Goal: Transaction & Acquisition: Book appointment/travel/reservation

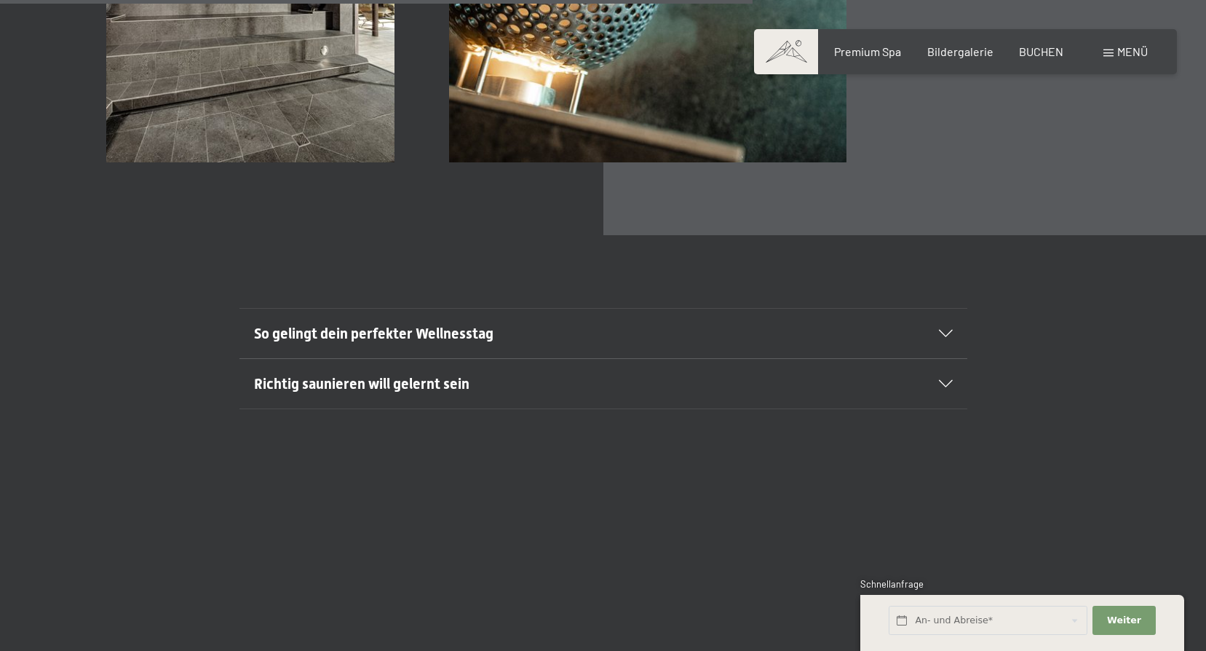
scroll to position [5821, 0]
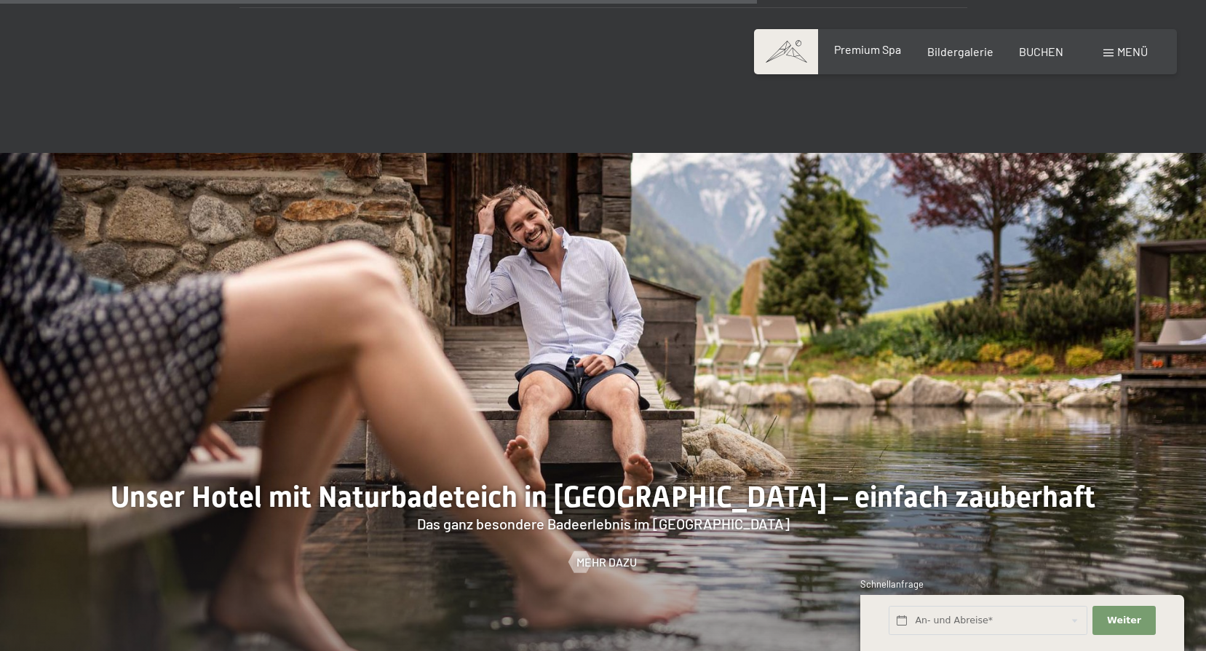
click at [875, 44] on span "Premium Spa" at bounding box center [867, 49] width 67 height 14
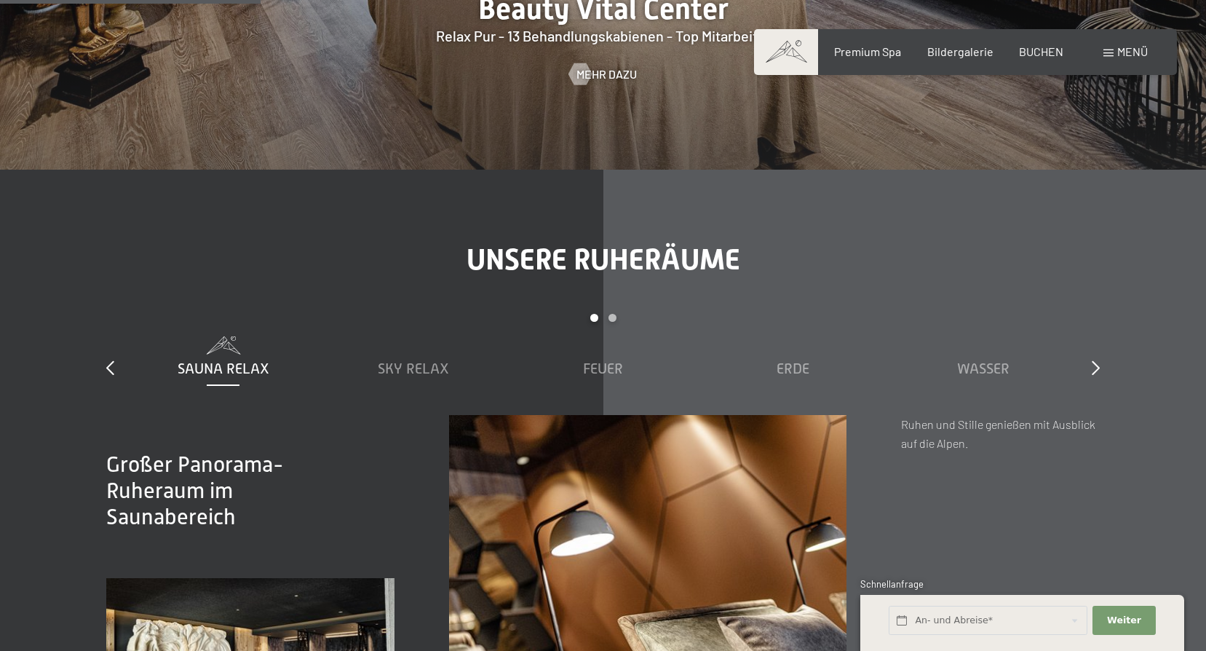
scroll to position [2328, 0]
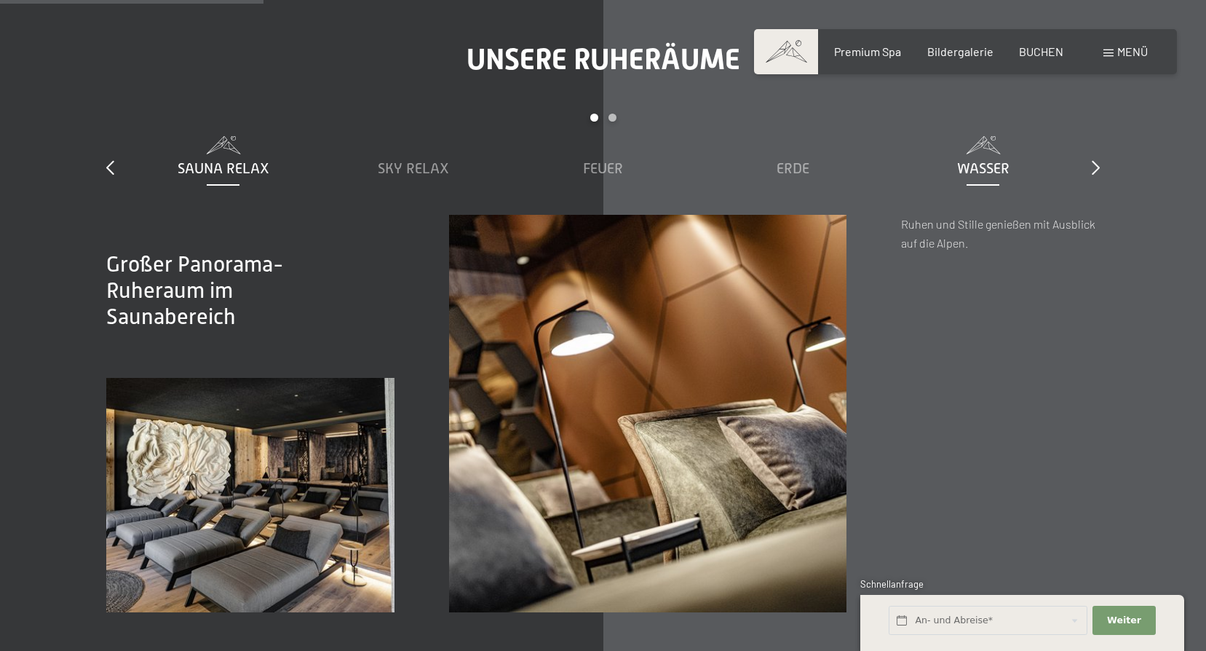
click at [982, 160] on span "Wasser" at bounding box center [983, 168] width 52 height 16
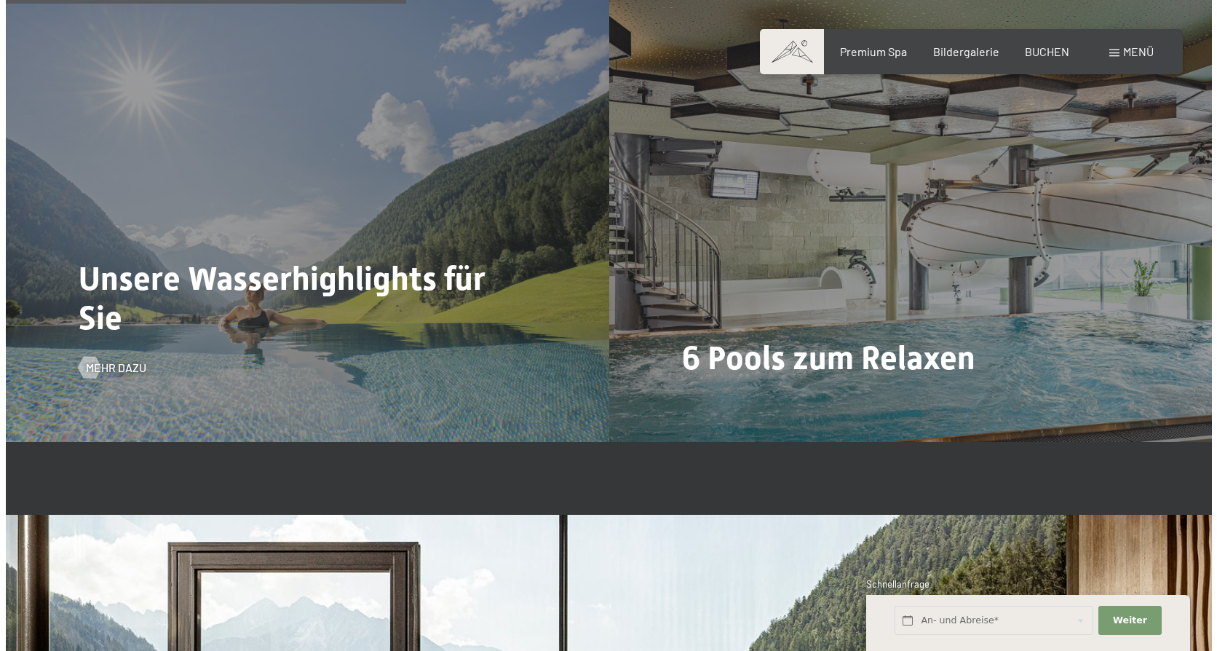
scroll to position [3857, 0]
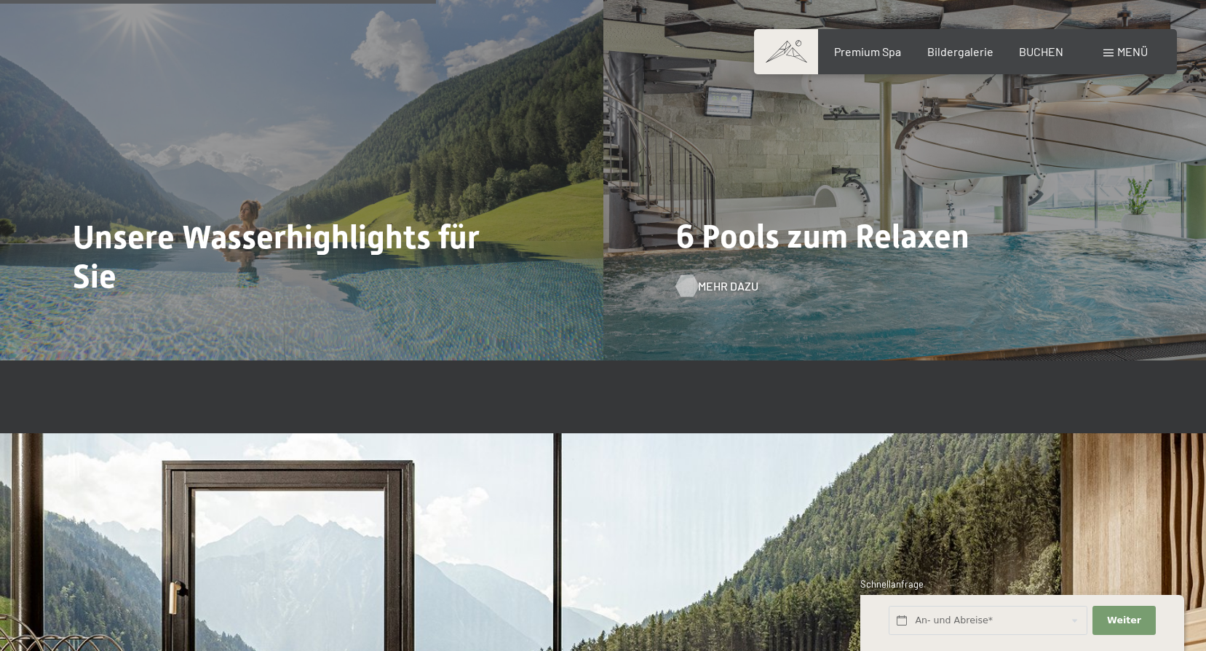
click at [708, 278] on span "Mehr dazu" at bounding box center [728, 286] width 60 height 16
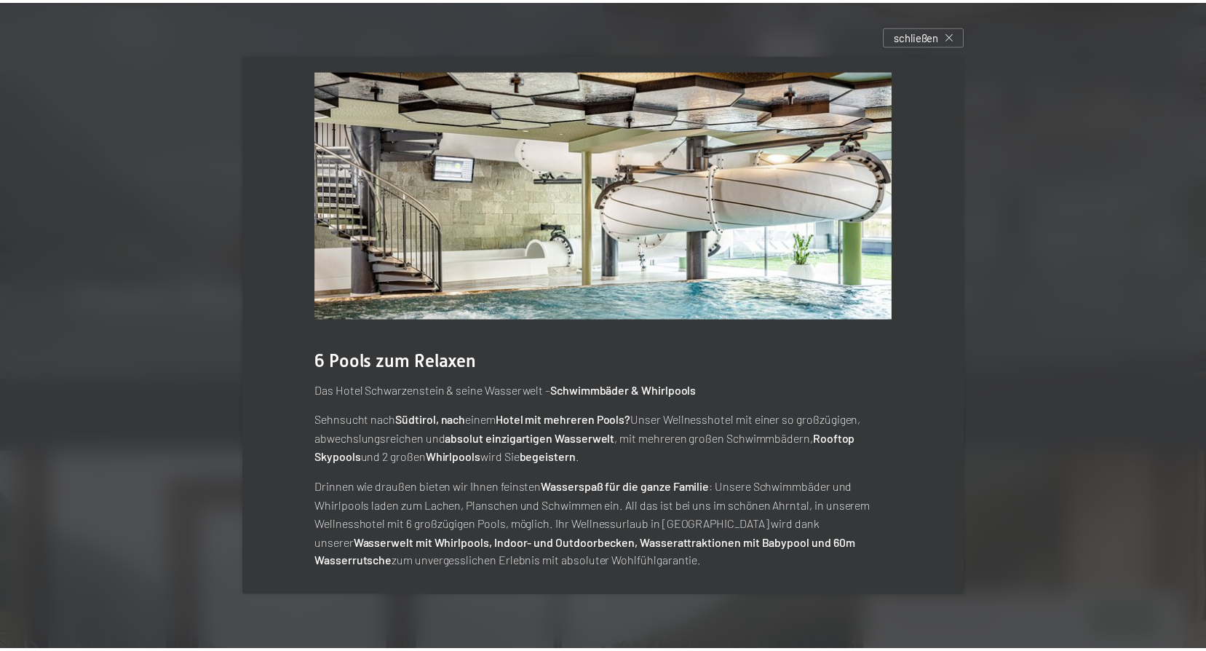
scroll to position [25, 0]
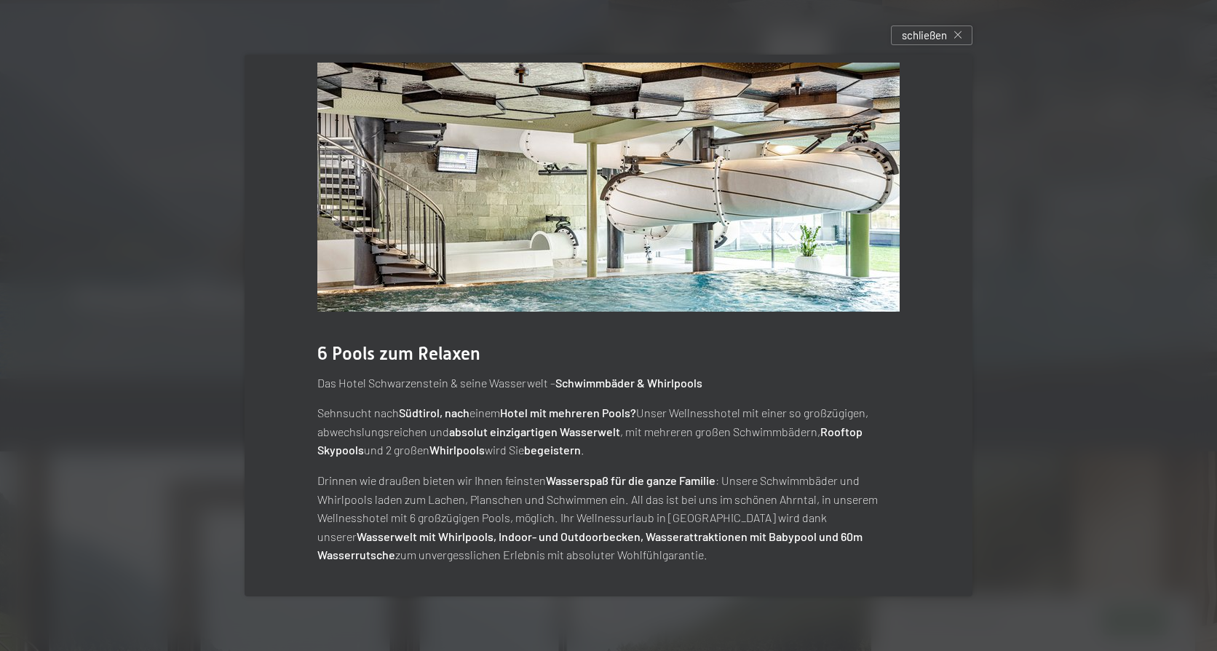
click at [925, 36] on span "schließen" at bounding box center [924, 35] width 45 height 15
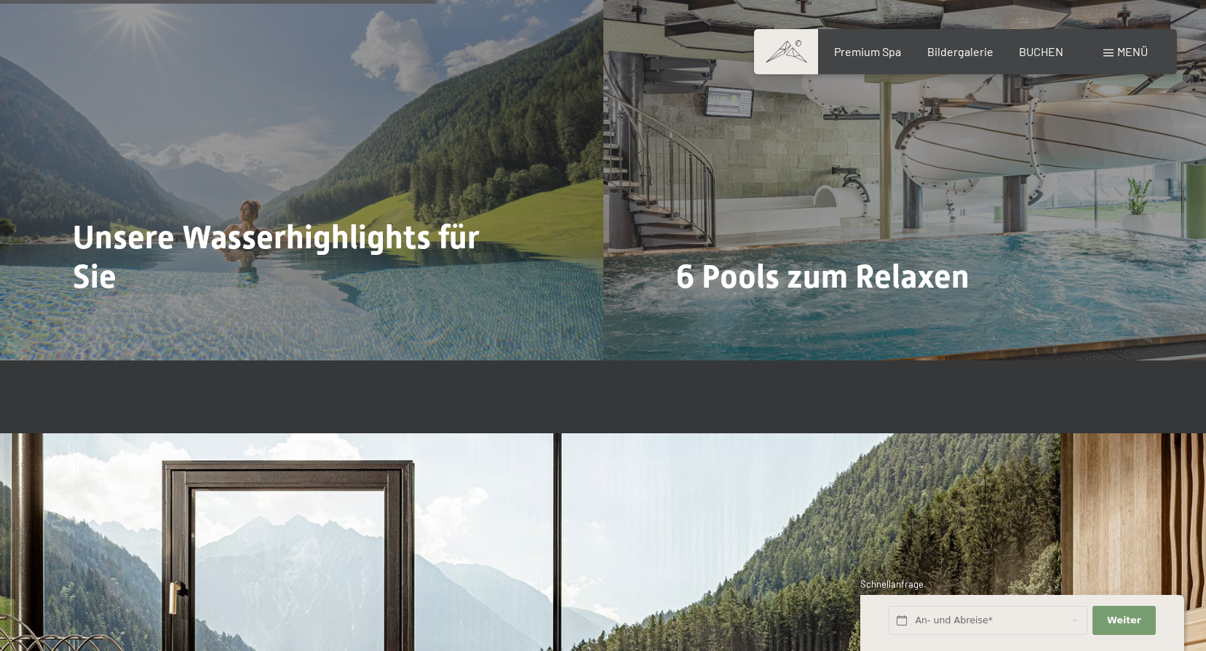
click at [792, 60] on span at bounding box center [786, 51] width 64 height 45
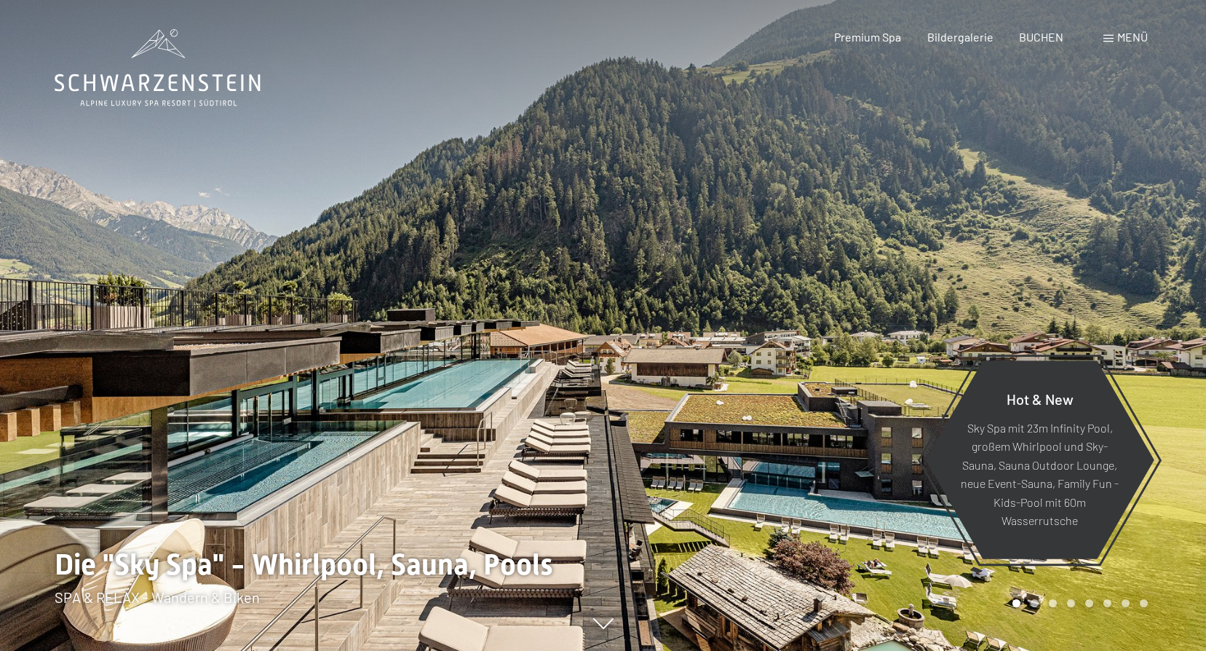
click at [1121, 39] on span "Menü" at bounding box center [1132, 37] width 31 height 14
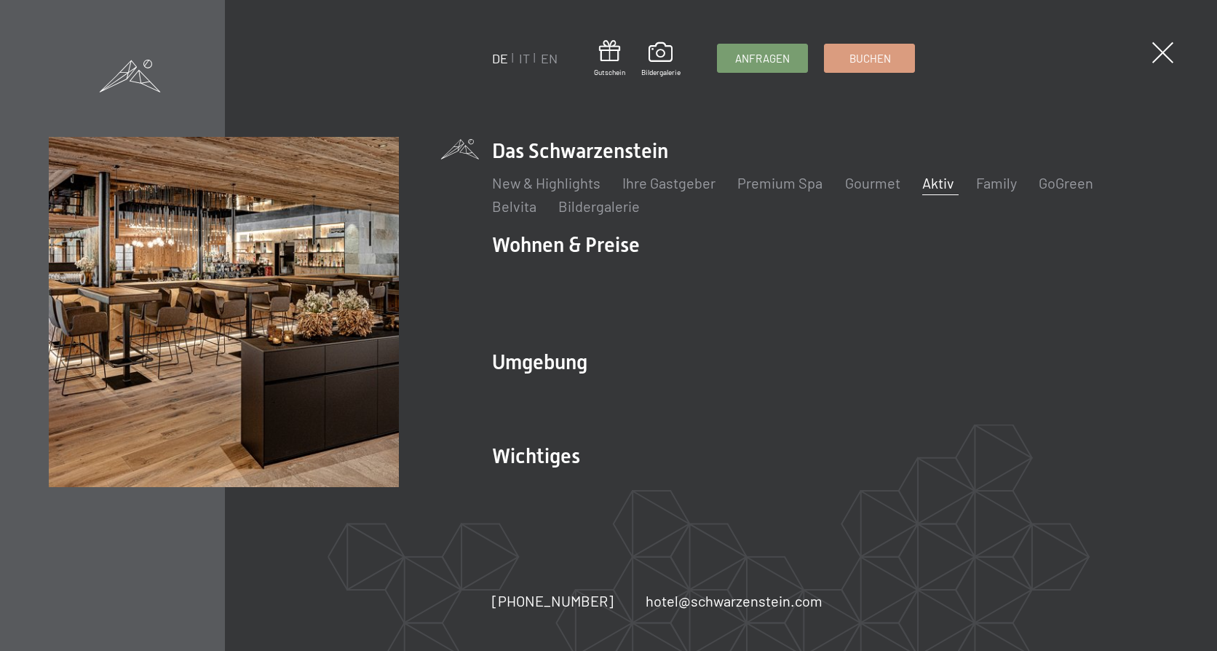
click at [931, 191] on link "Aktiv" at bounding box center [937, 182] width 32 height 17
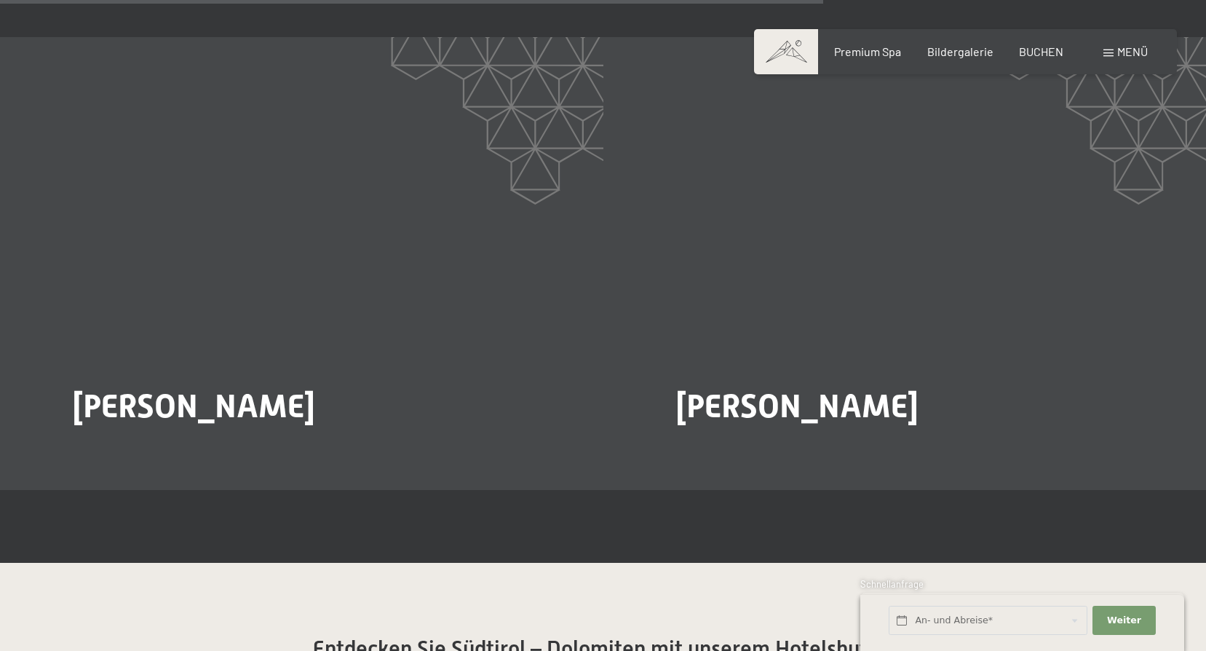
scroll to position [2983, 0]
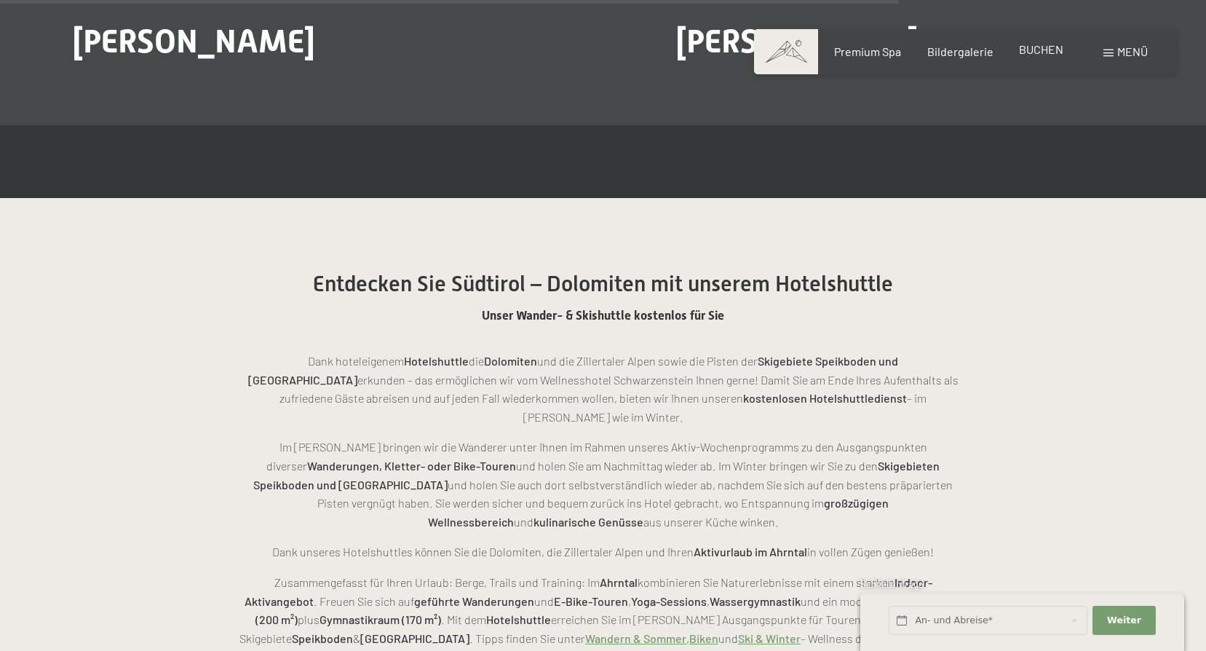
click at [1045, 49] on span "BUCHEN" at bounding box center [1041, 49] width 44 height 14
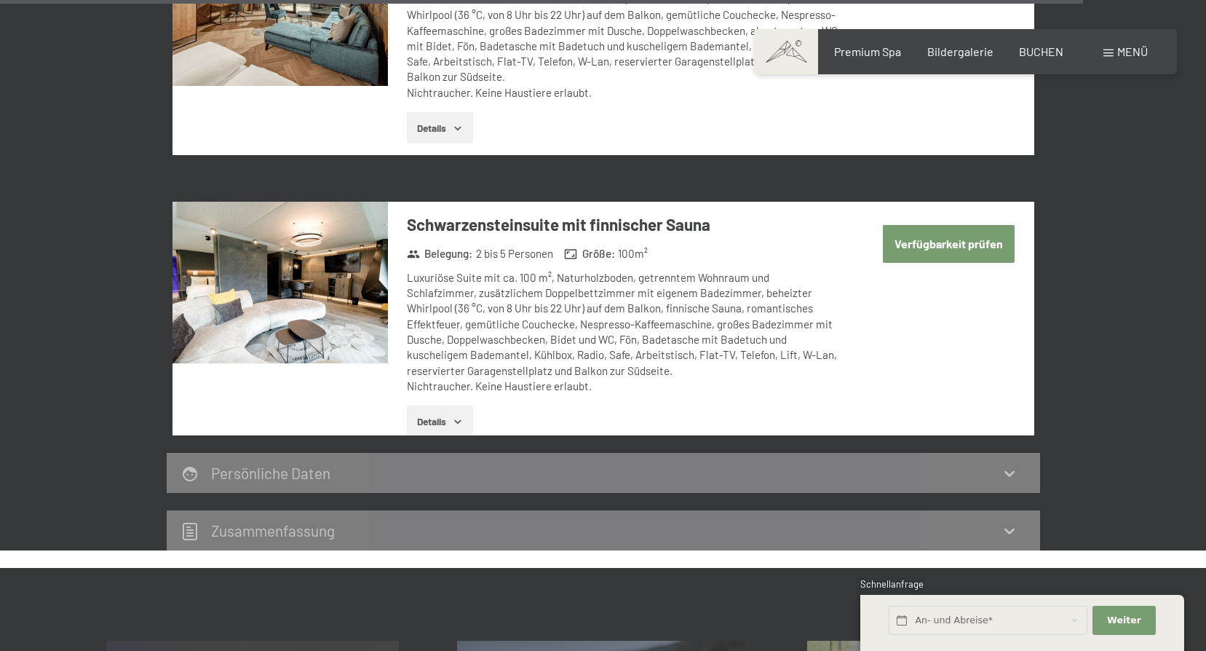
scroll to position [4559, 0]
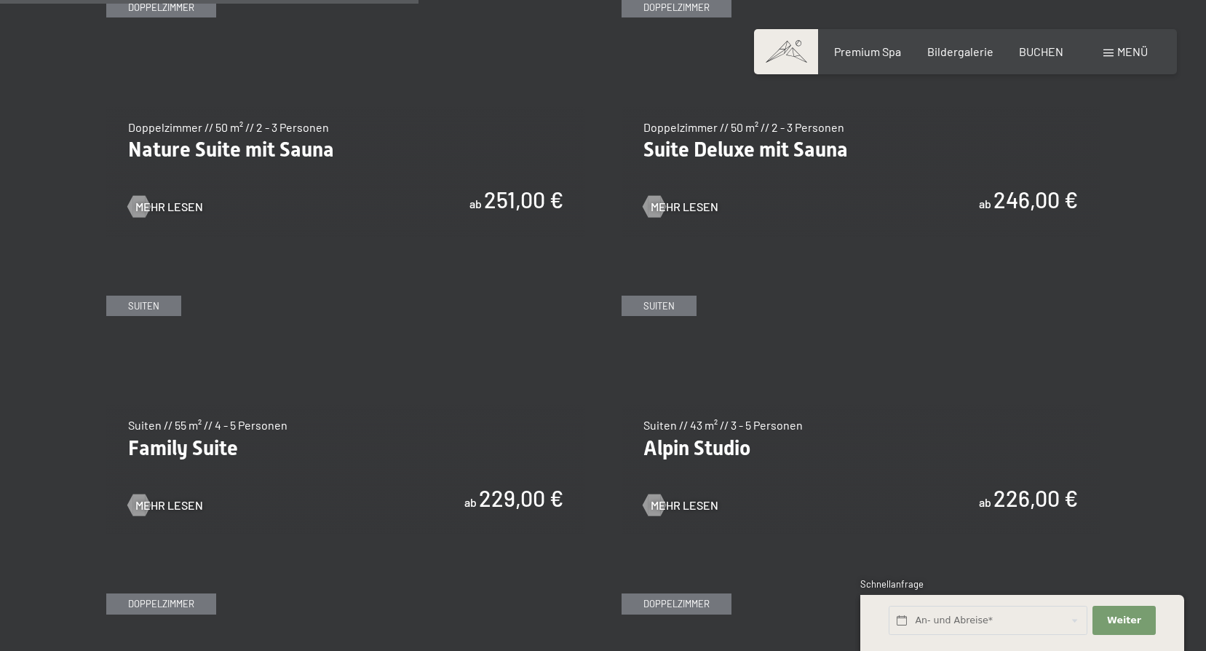
scroll to position [1674, 0]
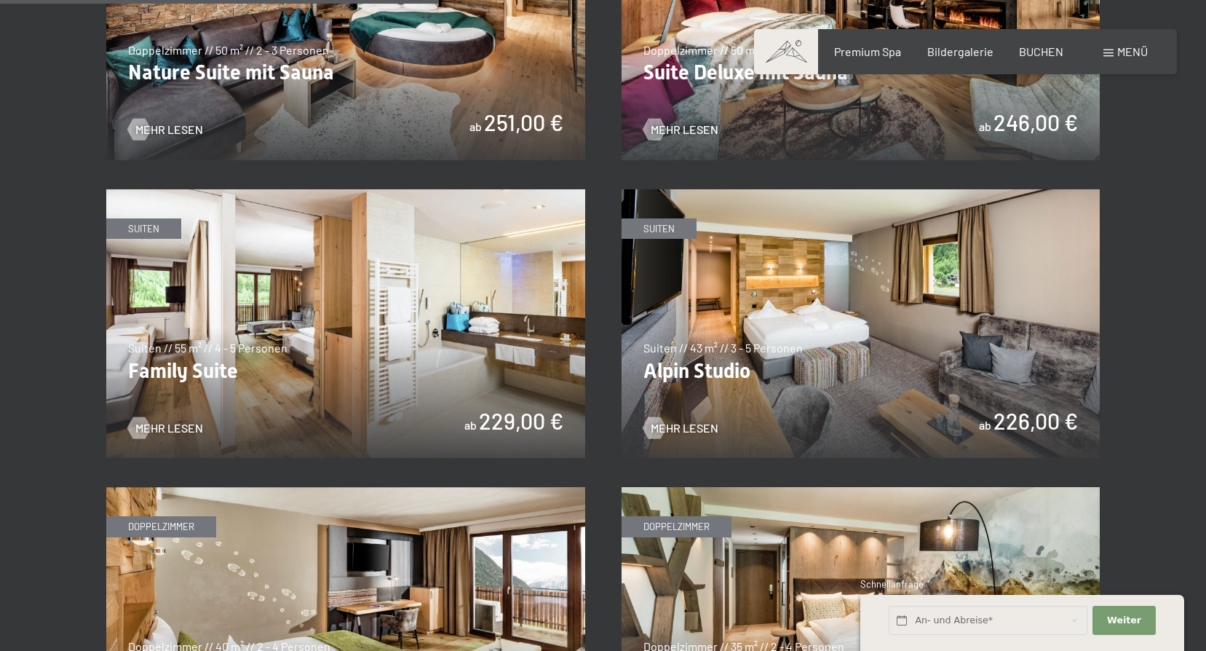
click at [799, 331] on img at bounding box center [860, 323] width 479 height 269
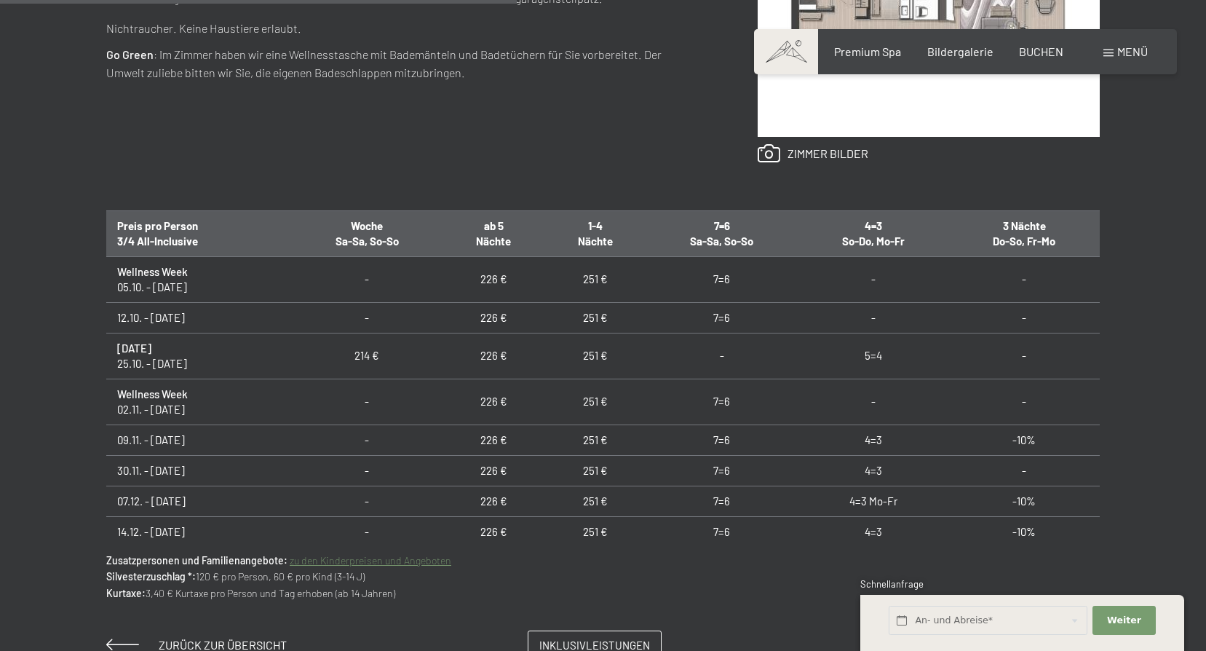
scroll to position [800, 0]
